Goal: Information Seeking & Learning: Find specific fact

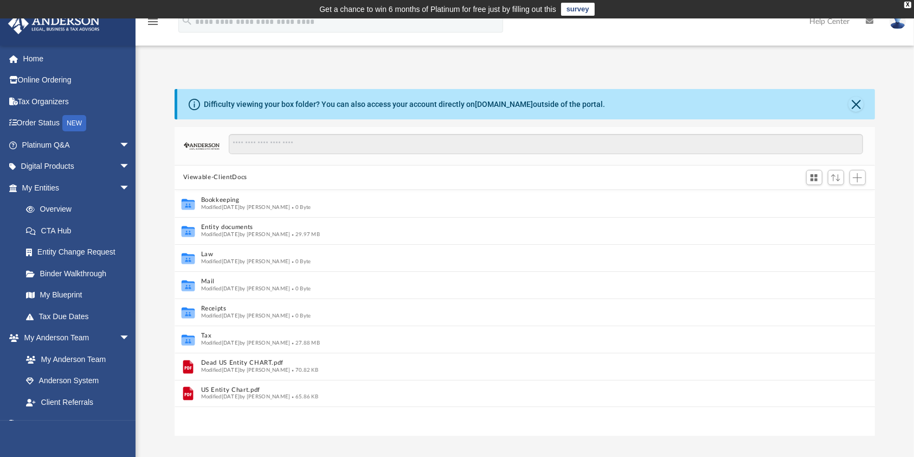
scroll to position [11, 12]
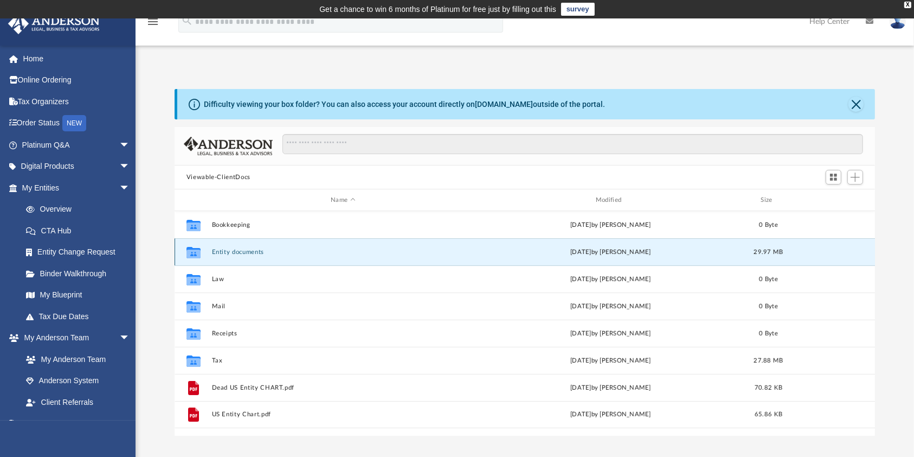
click at [216, 253] on button "Entity documents" at bounding box center [342, 251] width 263 height 7
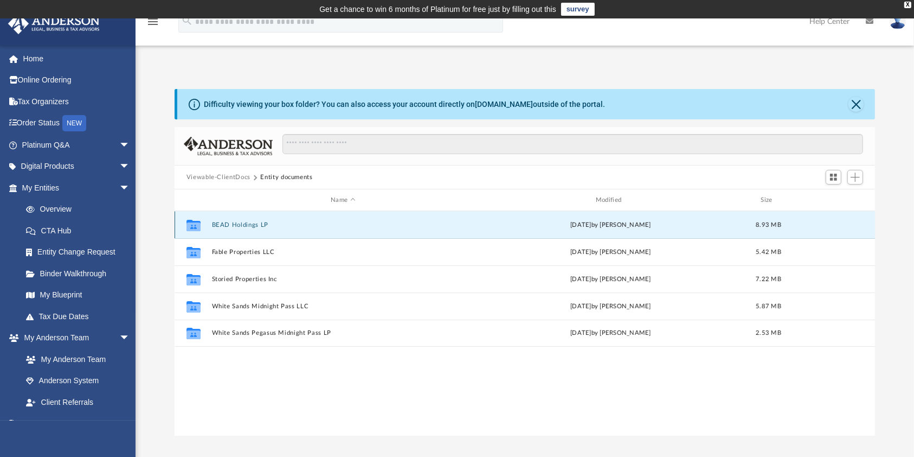
click at [237, 227] on button "BEAD Holdings LP" at bounding box center [342, 224] width 263 height 7
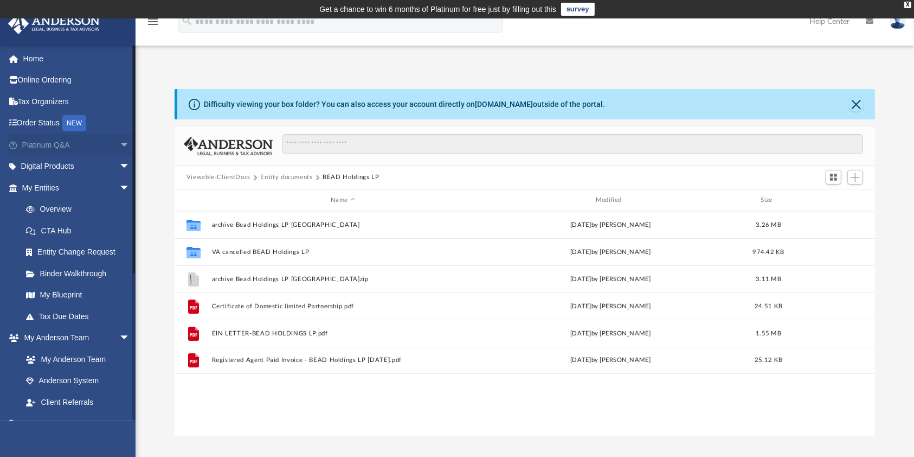
click at [119, 142] on span "arrow_drop_down" at bounding box center [130, 145] width 22 height 22
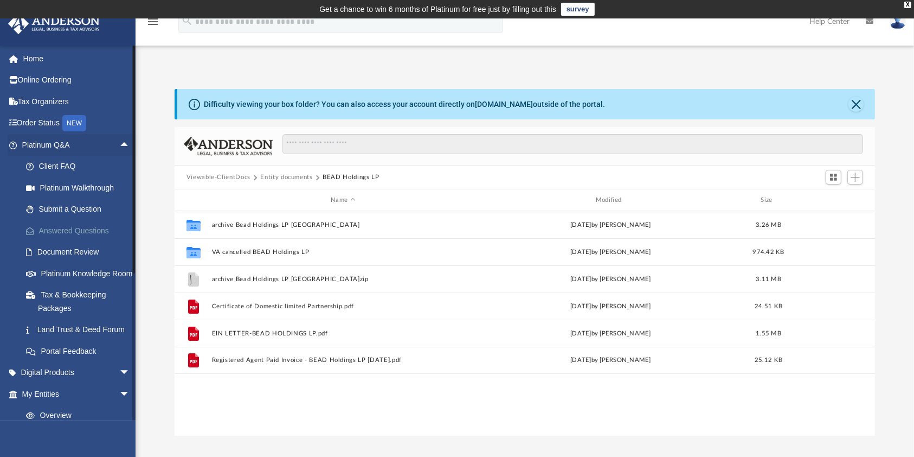
click at [79, 230] on link "Answered Questions" at bounding box center [80, 231] width 131 height 22
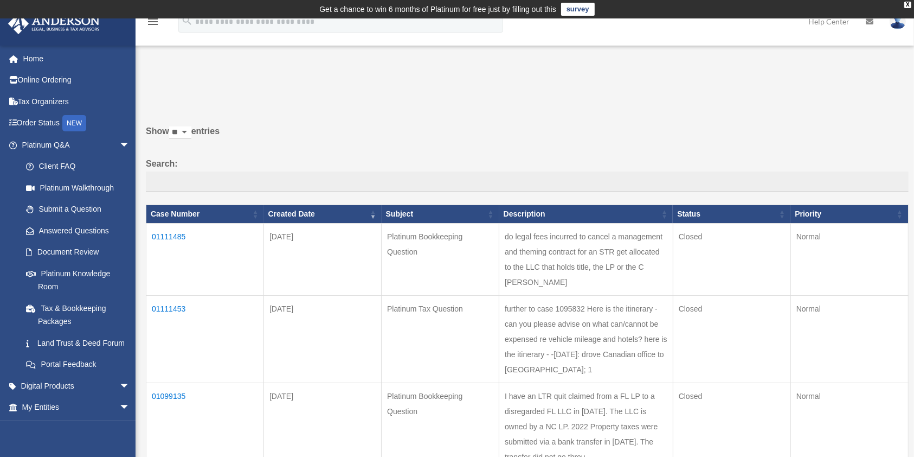
drag, startPoint x: 191, startPoint y: 319, endPoint x: 143, endPoint y: 324, distance: 47.9
drag, startPoint x: 172, startPoint y: 316, endPoint x: 206, endPoint y: 355, distance: 51.5
drag, startPoint x: 206, startPoint y: 355, endPoint x: 155, endPoint y: 358, distance: 51.1
drag, startPoint x: 155, startPoint y: 358, endPoint x: 183, endPoint y: 375, distance: 32.5
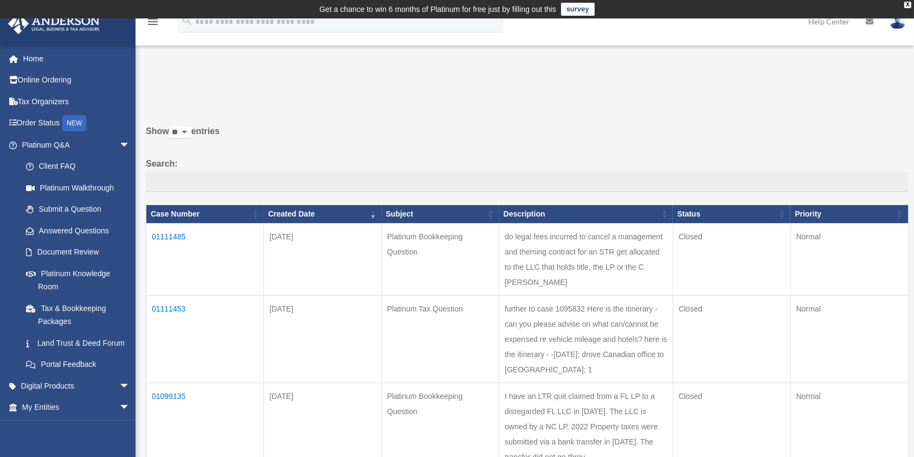
click at [183, 375] on td "01111453" at bounding box center [205, 338] width 118 height 87
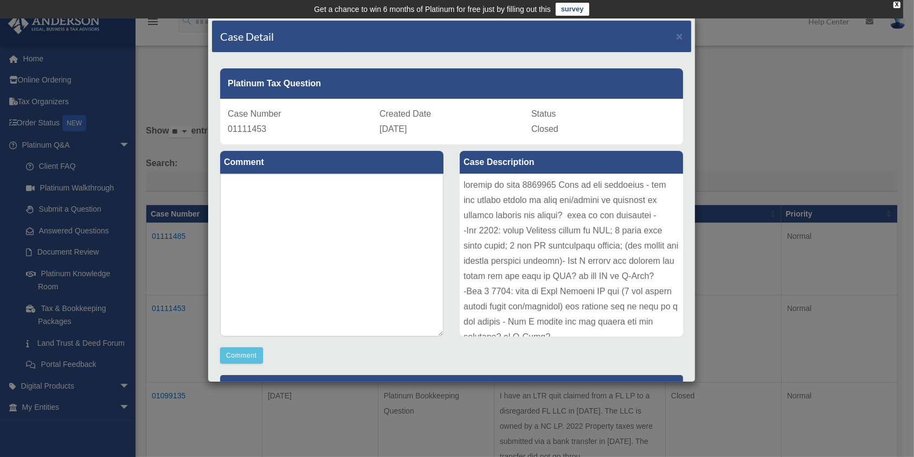
click at [672, 36] on div "Case Detail ×" at bounding box center [451, 37] width 479 height 32
click at [676, 34] on span "×" at bounding box center [679, 36] width 7 height 12
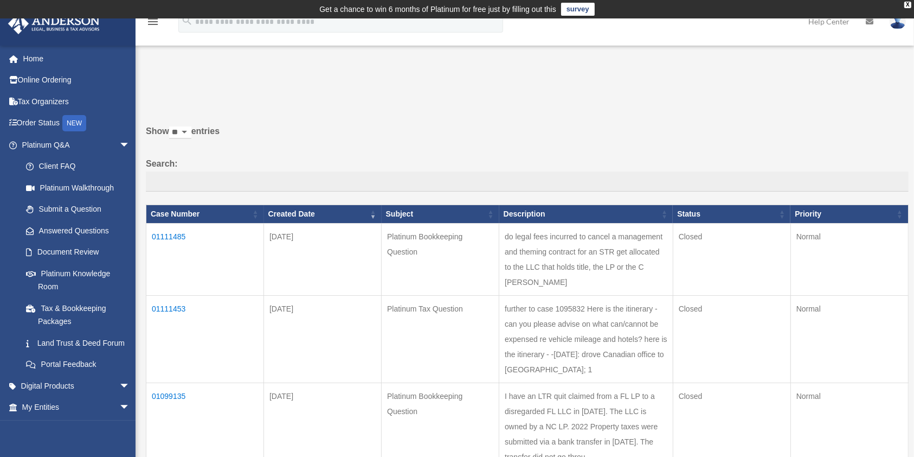
drag, startPoint x: 183, startPoint y: 322, endPoint x: 147, endPoint y: 322, distance: 35.8
click at [147, 322] on td "01111453" at bounding box center [205, 338] width 118 height 87
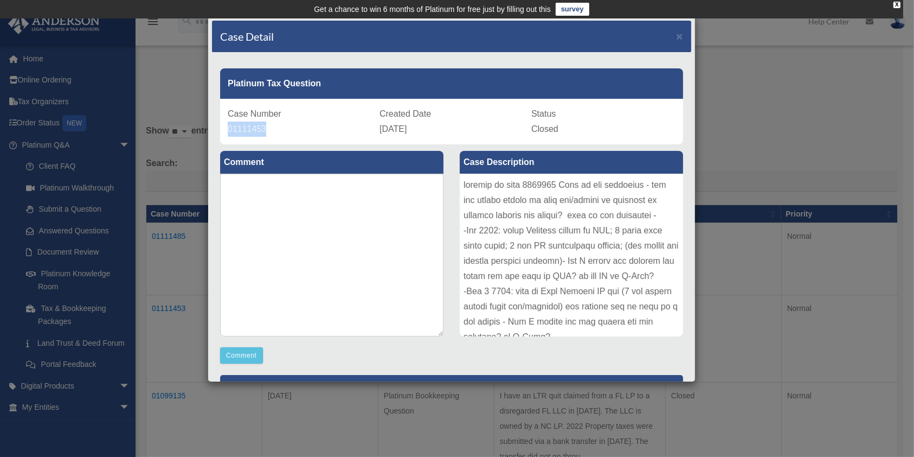
drag, startPoint x: 268, startPoint y: 127, endPoint x: 227, endPoint y: 125, distance: 41.3
click at [222, 125] on div "Case Number 01111453 Created Date [DATE] Status Closed" at bounding box center [451, 122] width 463 height 46
copy span "01111453"
